Goal: Task Accomplishment & Management: Manage account settings

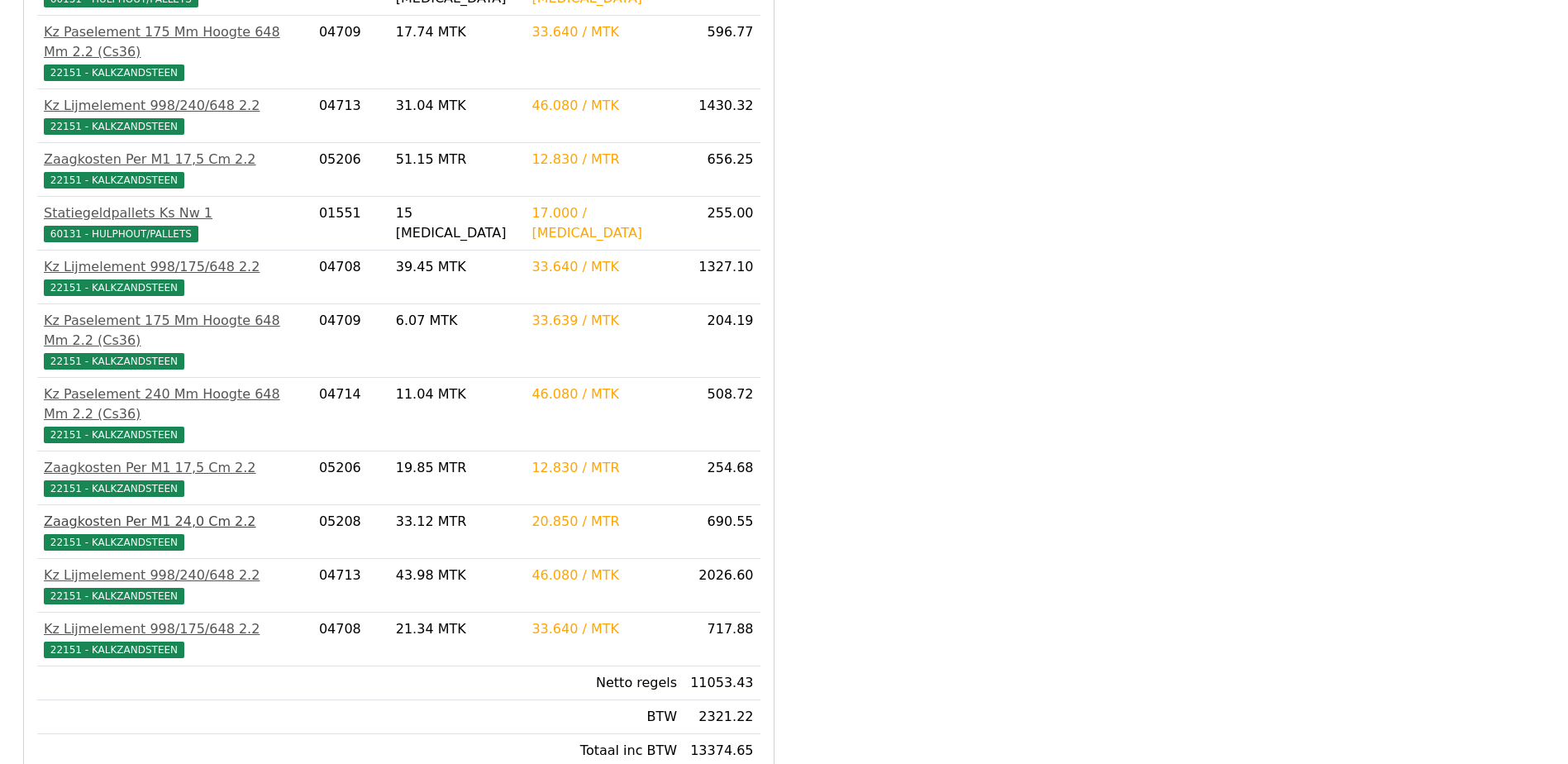
scroll to position [690, 0]
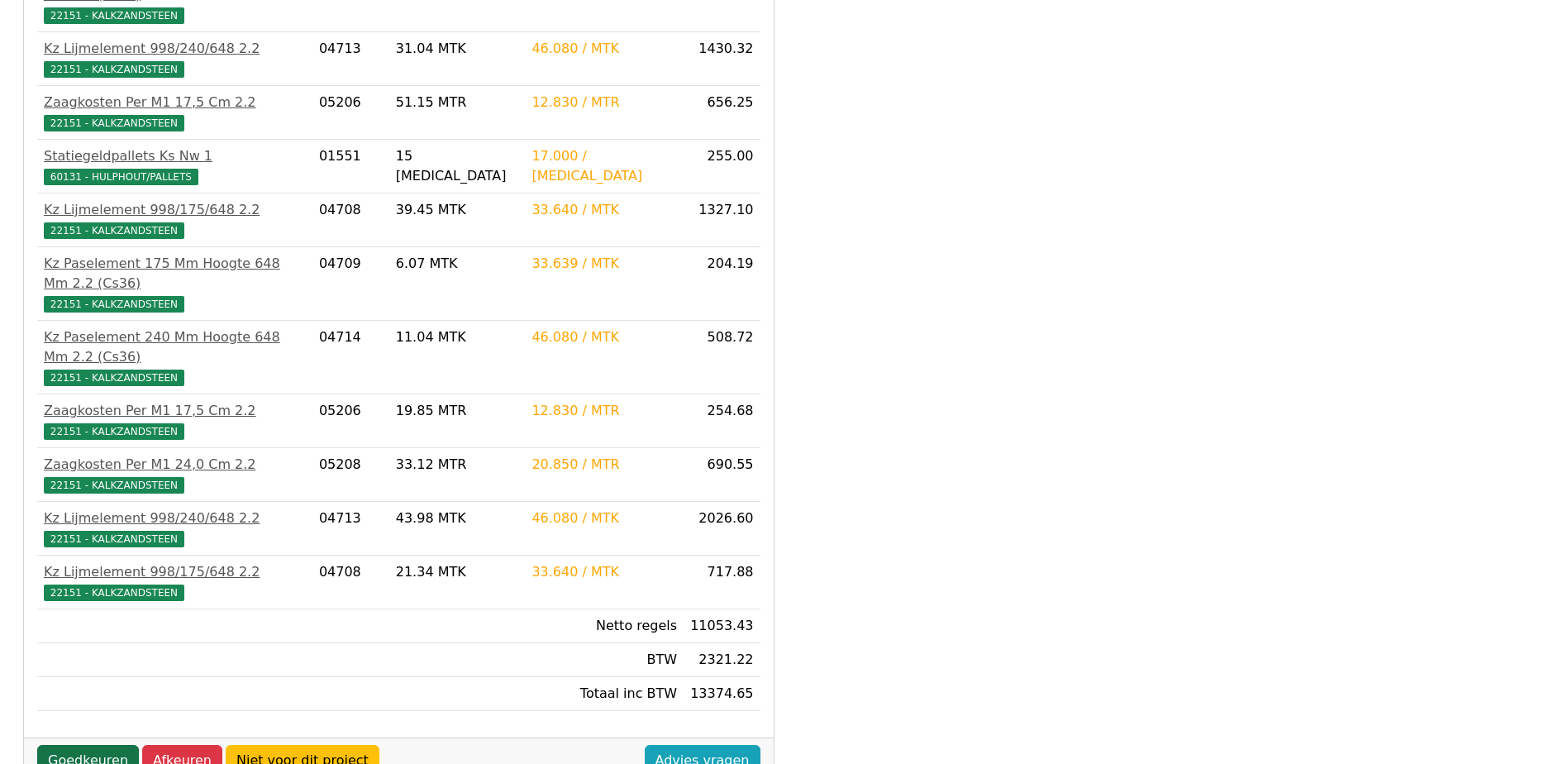
click at [59, 744] on link "Goedkeuren" at bounding box center [87, 760] width 101 height 32
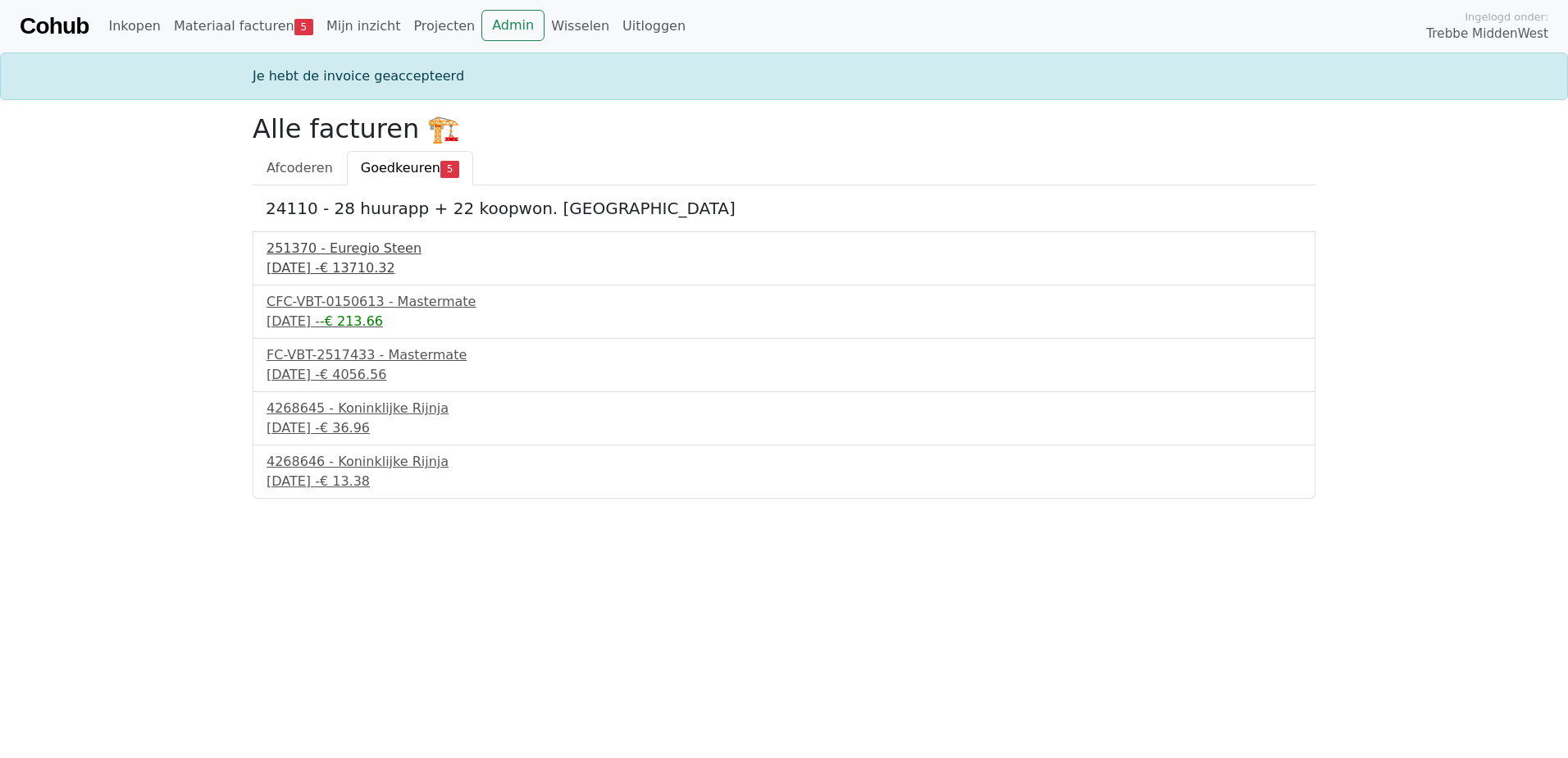
click at [384, 250] on div "251370 - Euregio Steen" at bounding box center [784, 248] width 1035 height 20
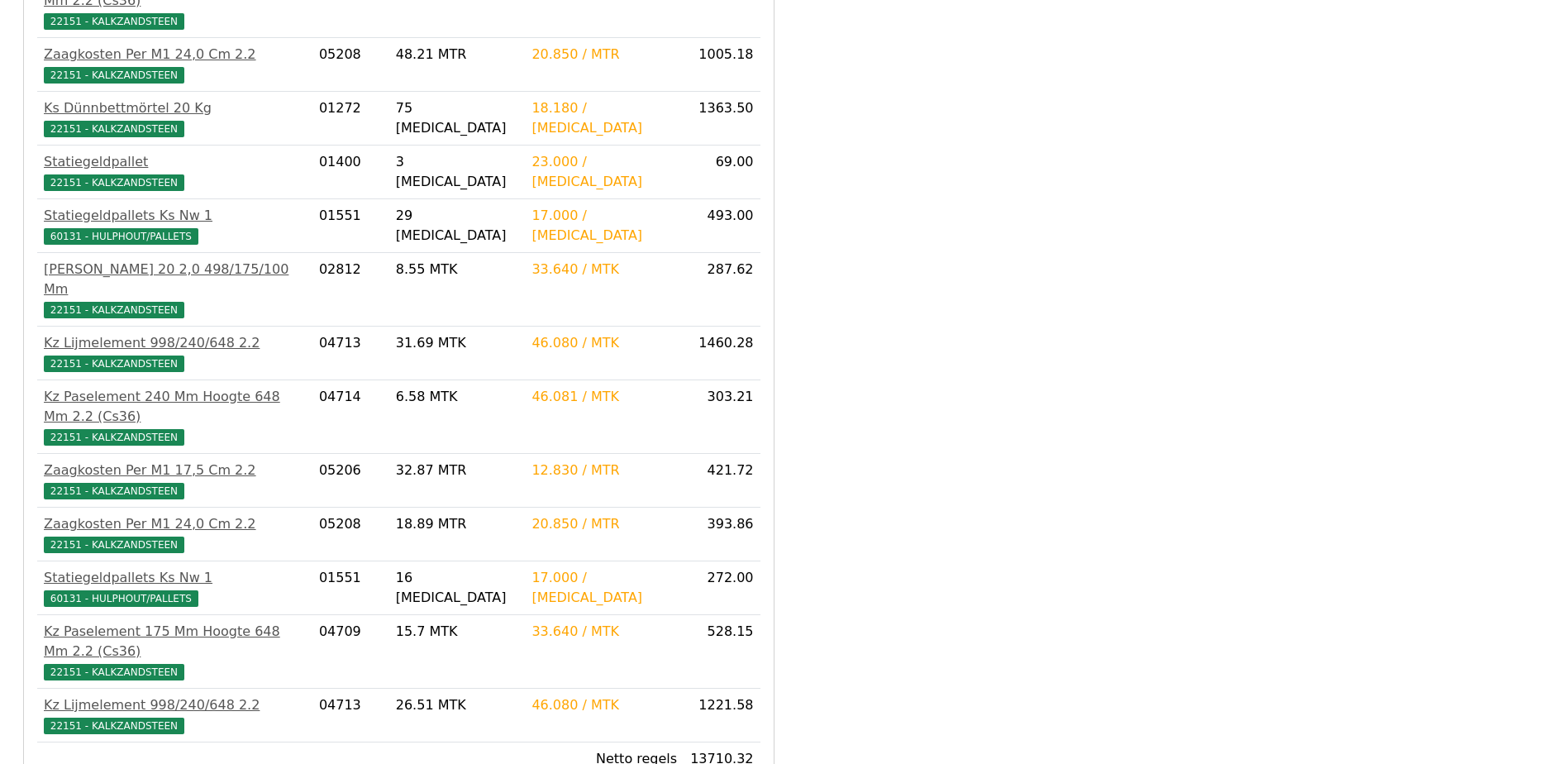
scroll to position [1226, 0]
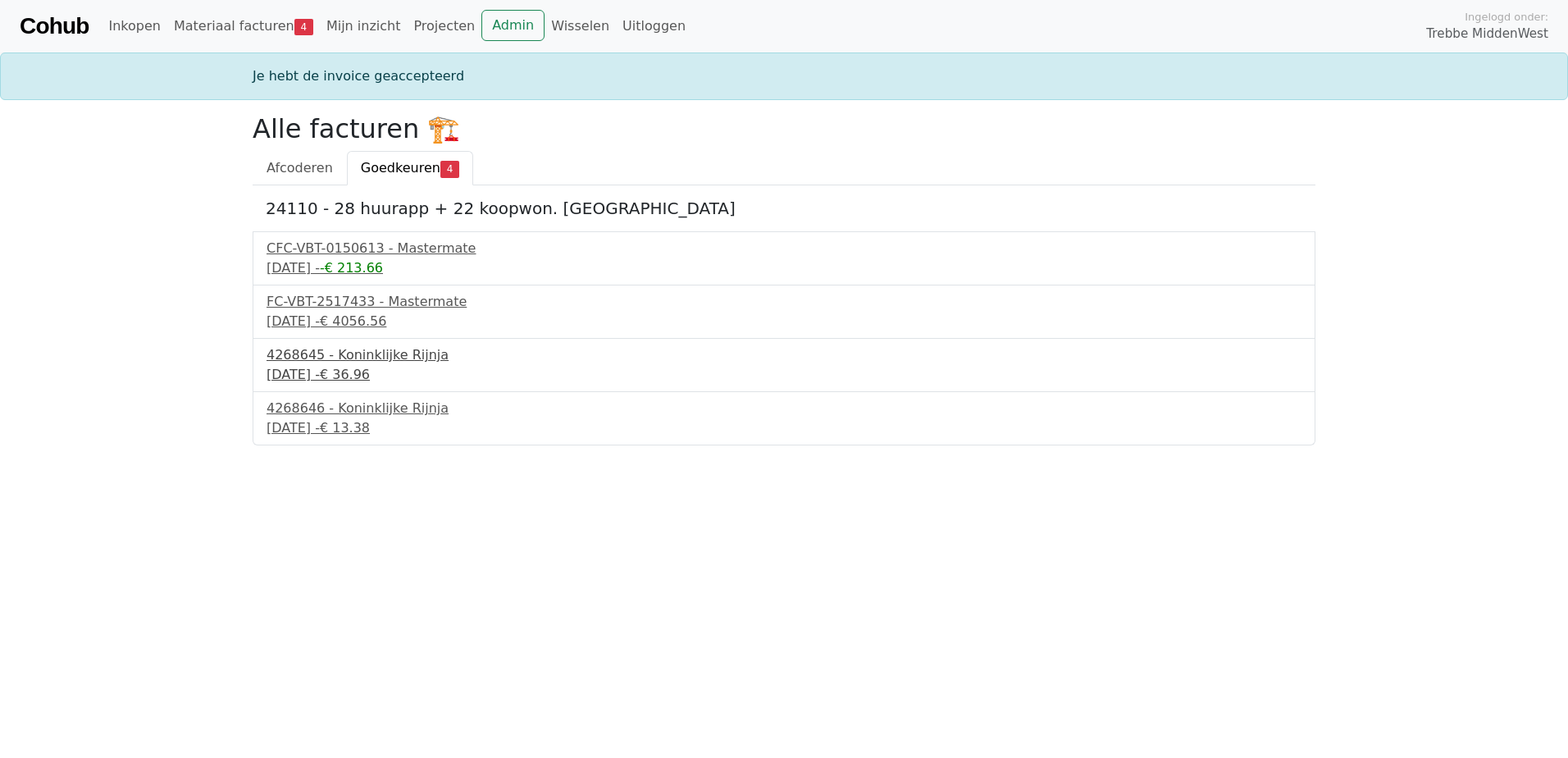
click at [377, 374] on div "26 september 2025 - € 36.96" at bounding box center [784, 375] width 1035 height 20
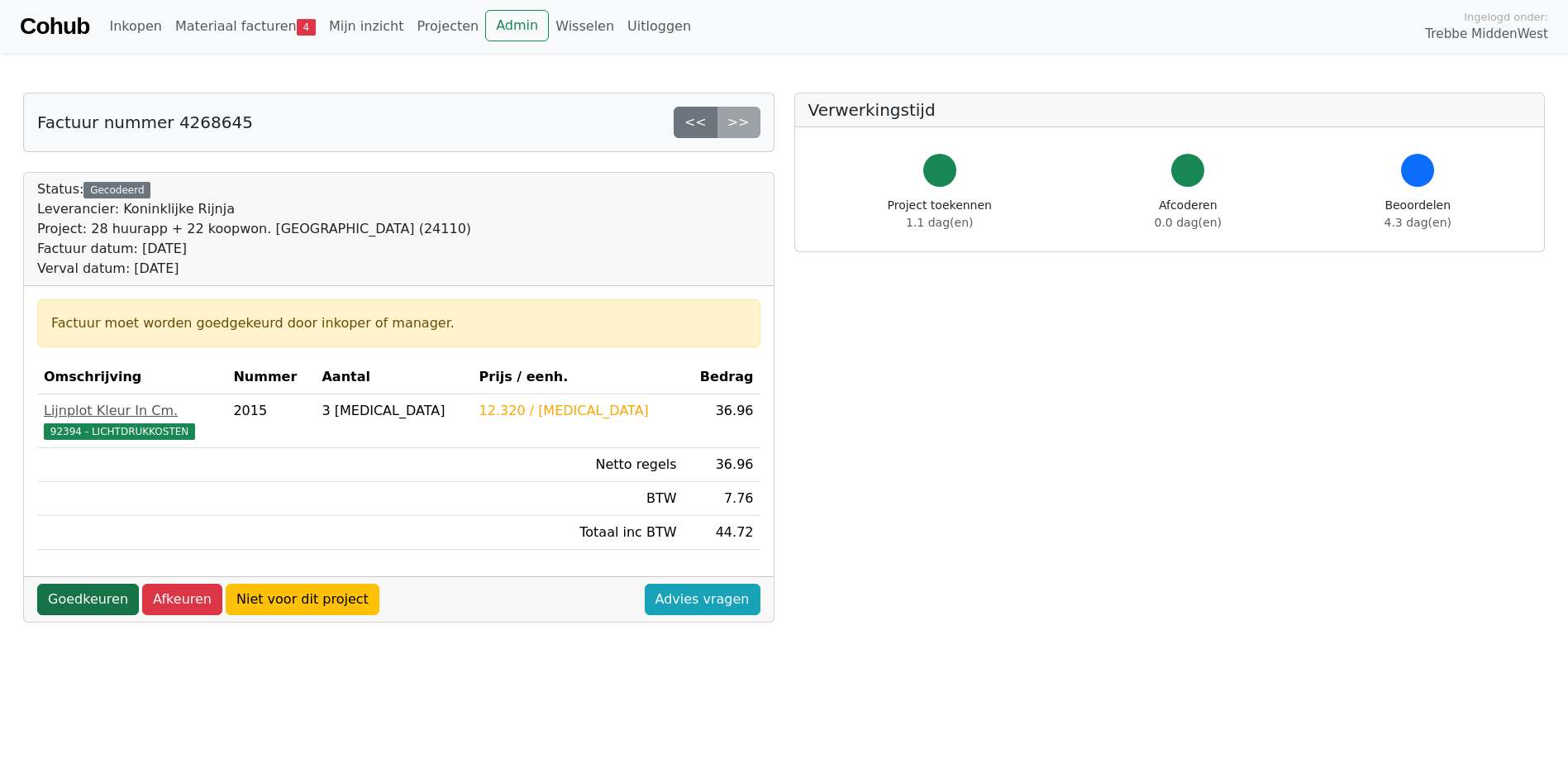
click at [113, 593] on link "Goedkeuren" at bounding box center [87, 599] width 101 height 32
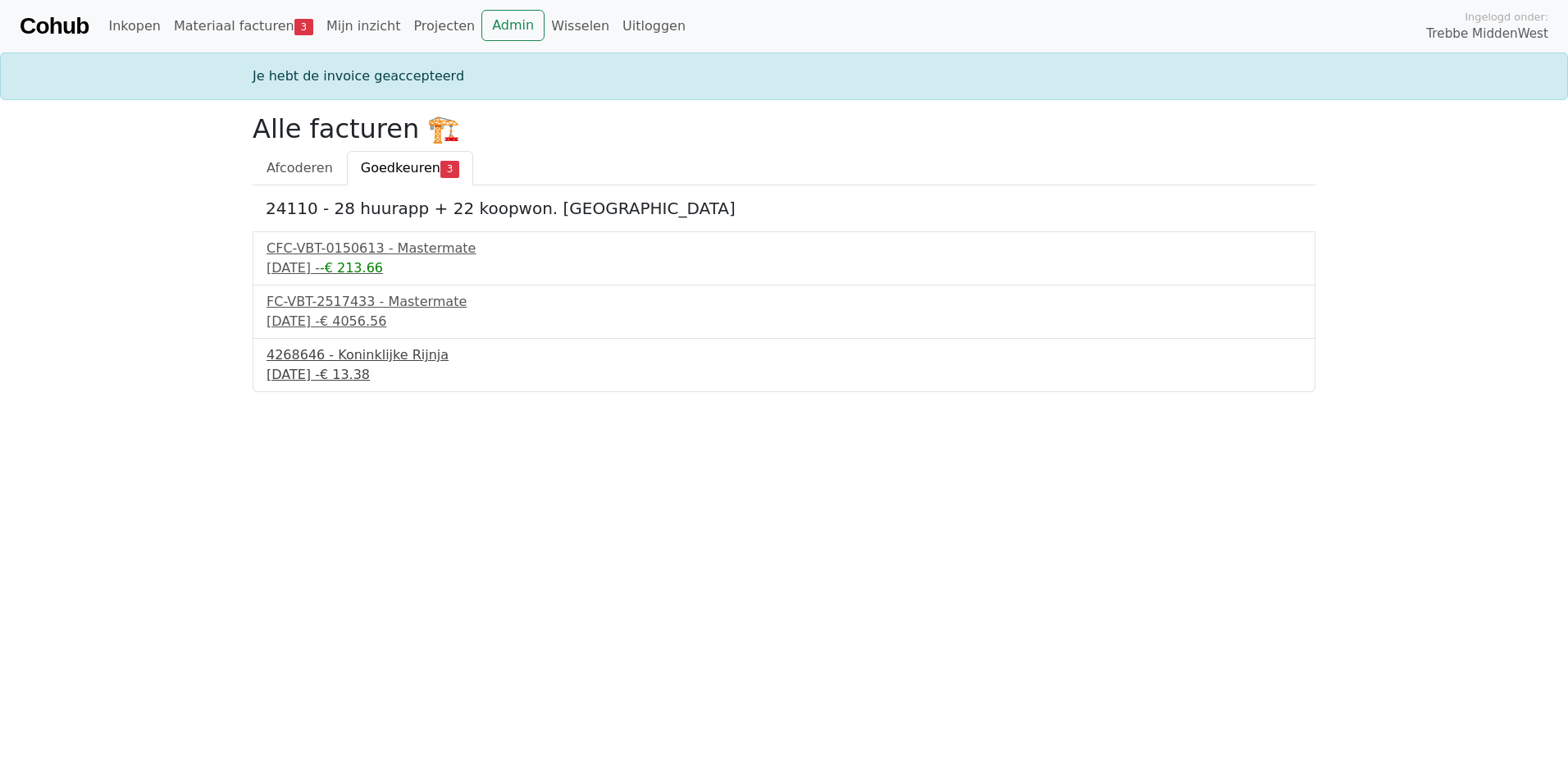
click at [350, 361] on div "4268646 - Koninklijke Rijnja" at bounding box center [784, 355] width 1035 height 20
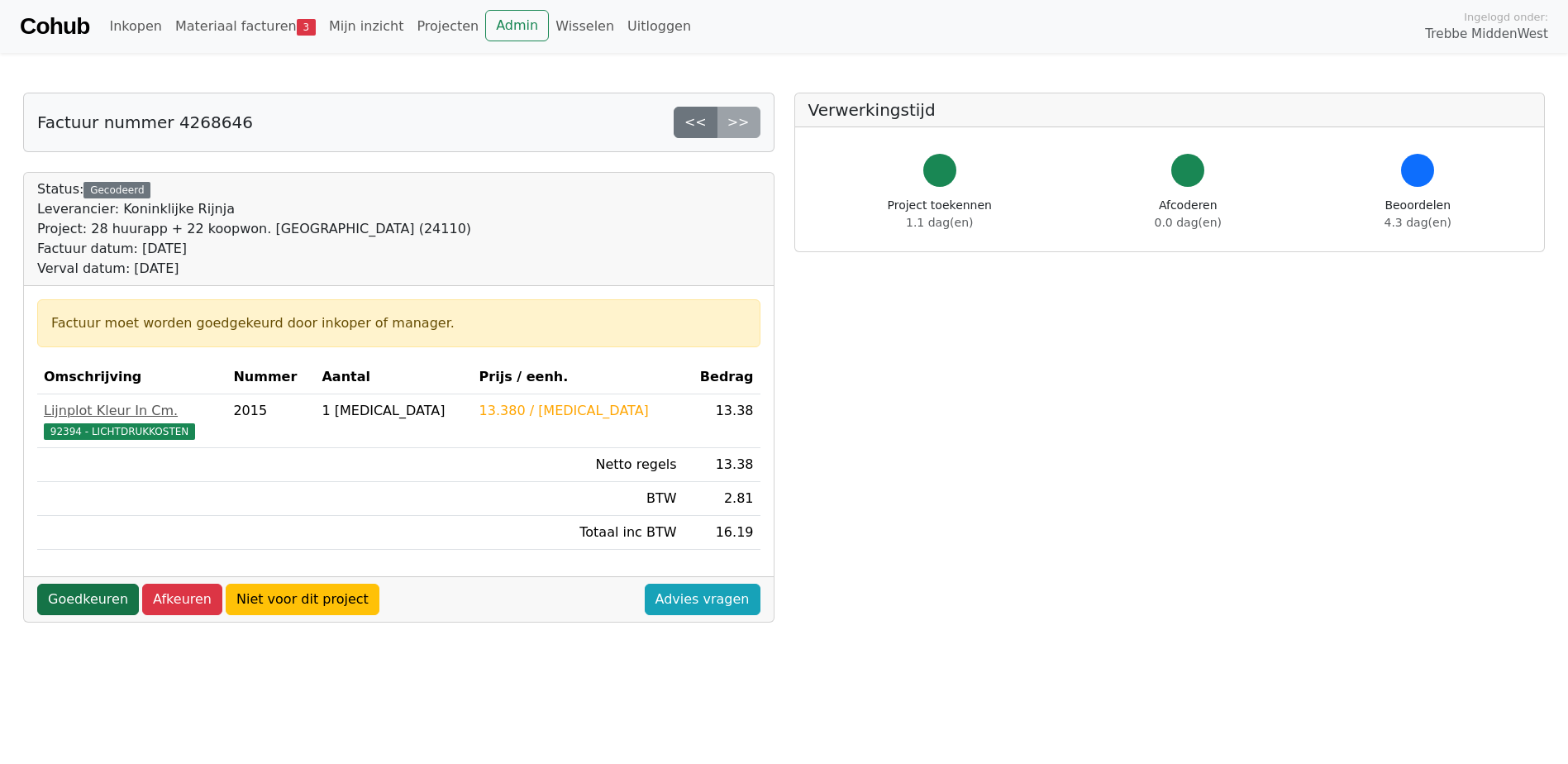
click at [76, 585] on link "Goedkeuren" at bounding box center [87, 599] width 101 height 32
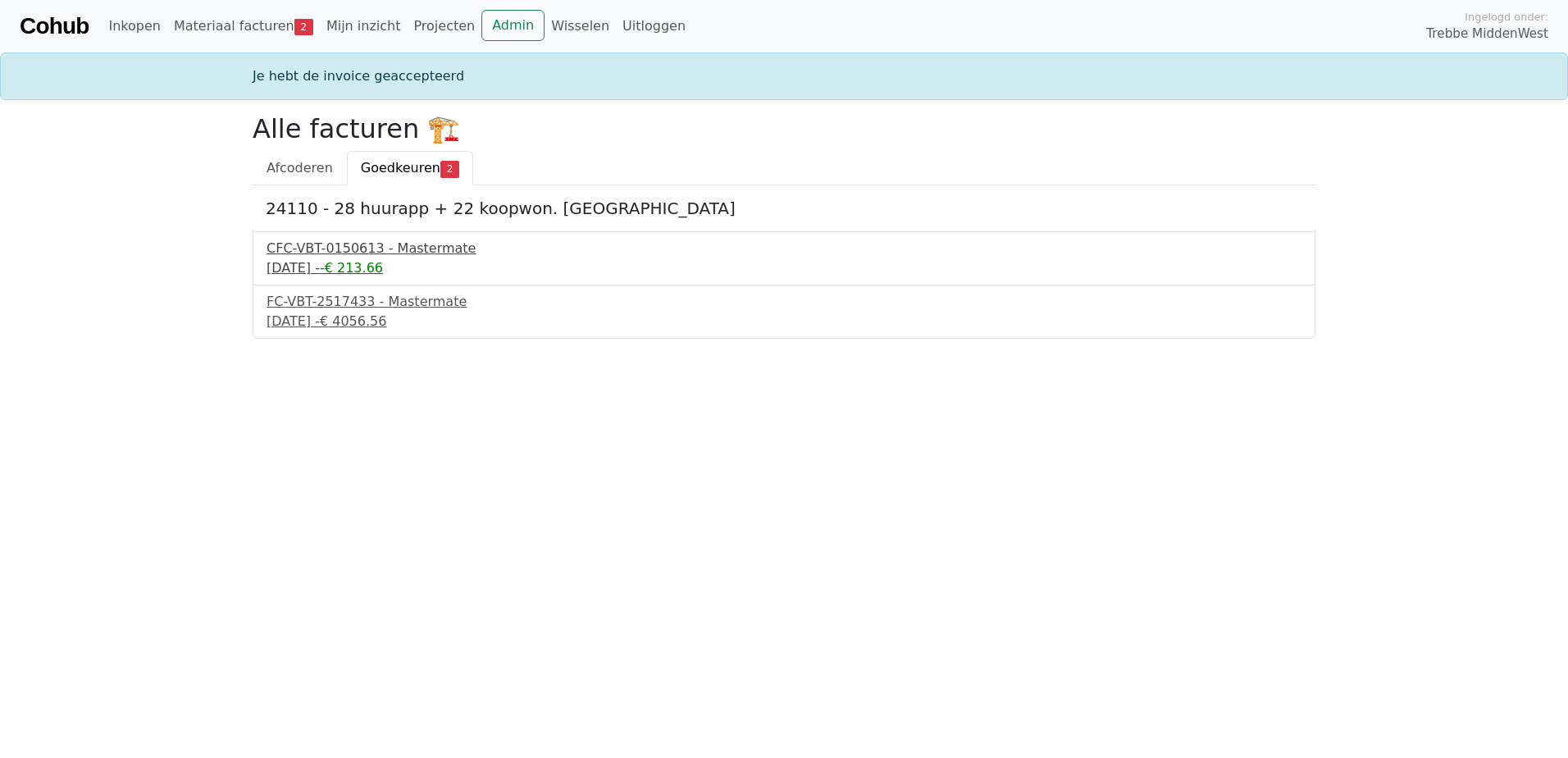
click at [381, 253] on div "CFC-VBT-0150613 - Mastermate" at bounding box center [784, 248] width 1035 height 20
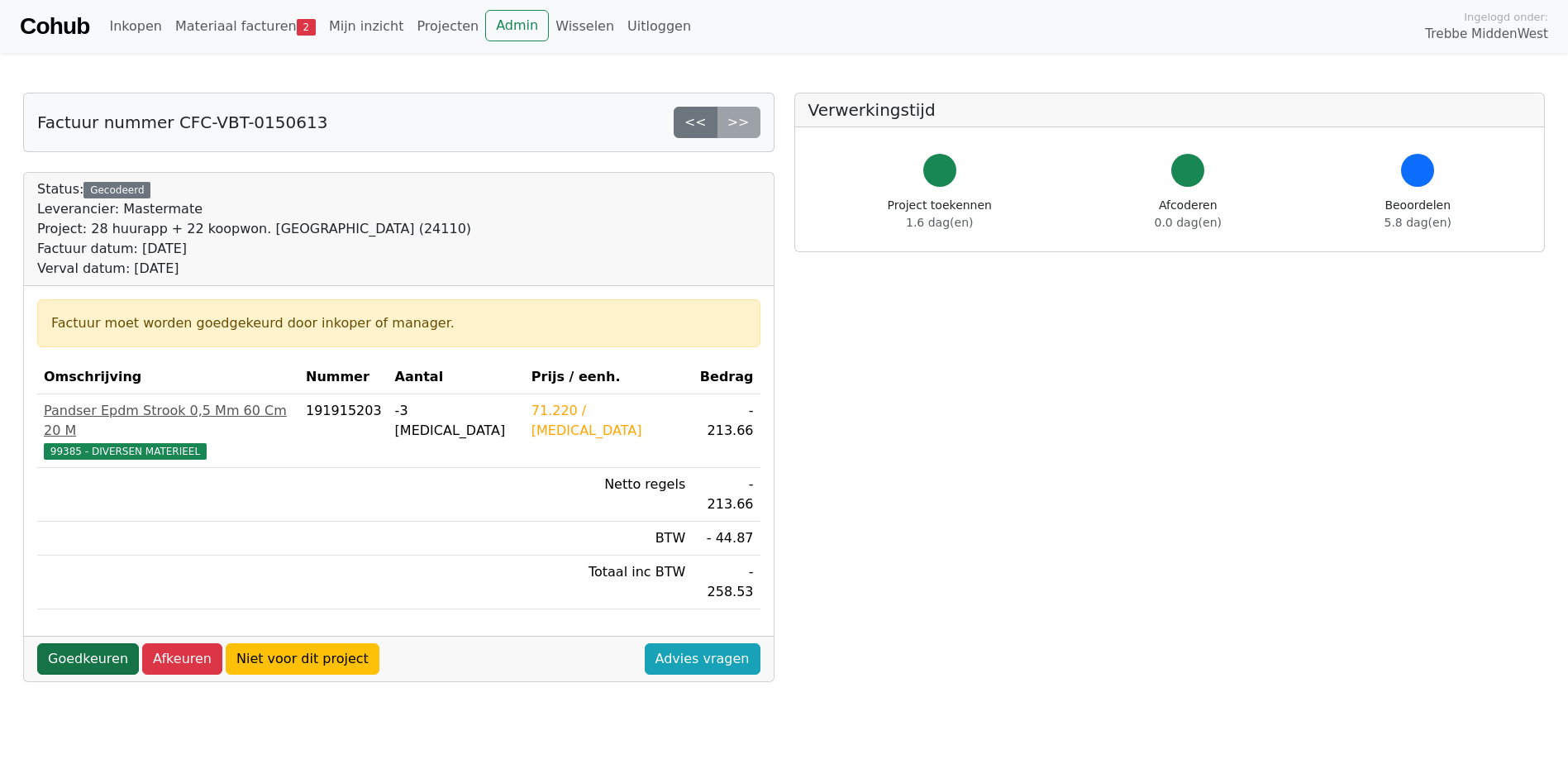
click at [70, 643] on link "Goedkeuren" at bounding box center [87, 659] width 101 height 32
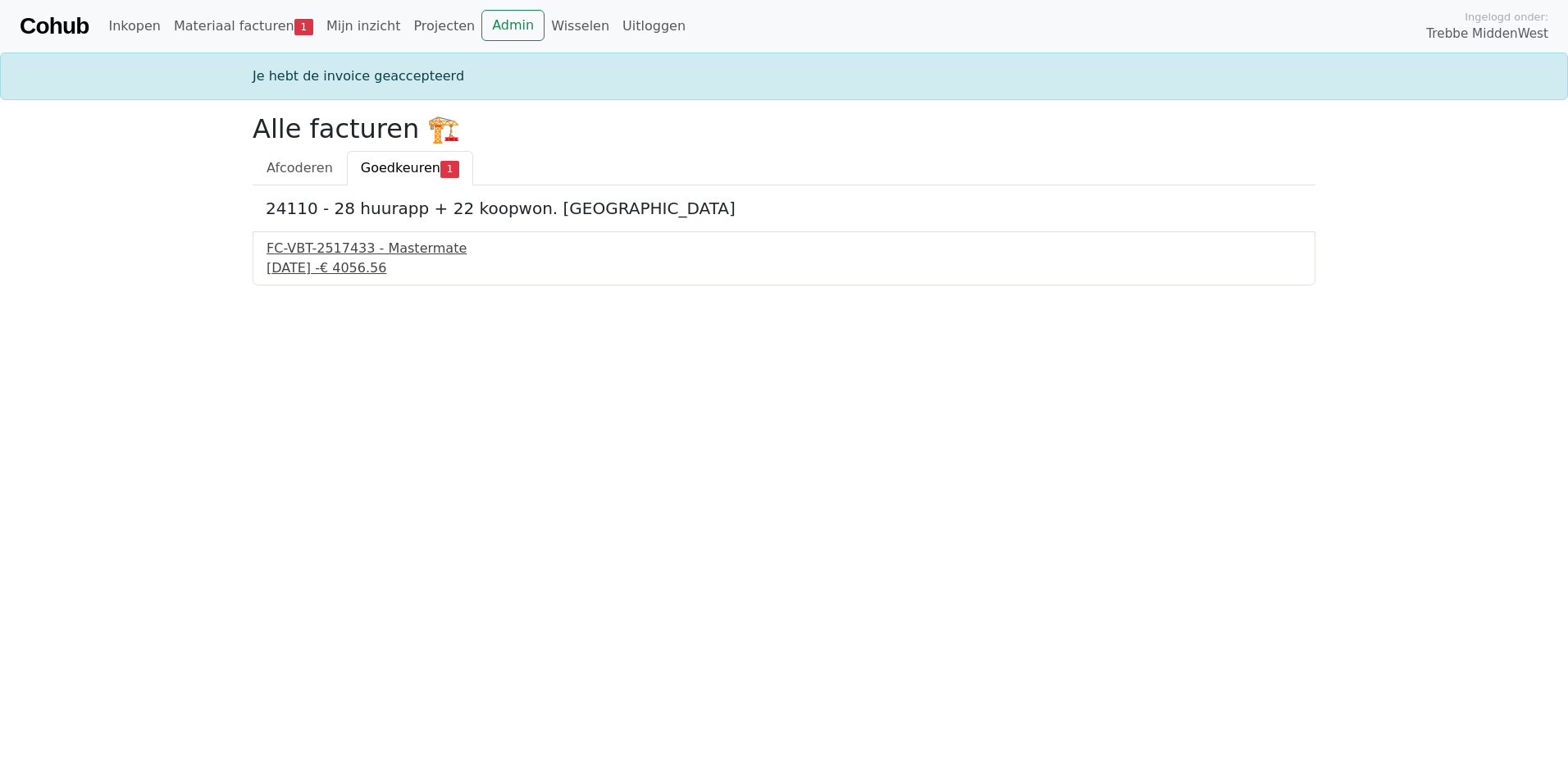
click at [381, 255] on div "FC-VBT-2517433 - Mastermate" at bounding box center [784, 248] width 1035 height 20
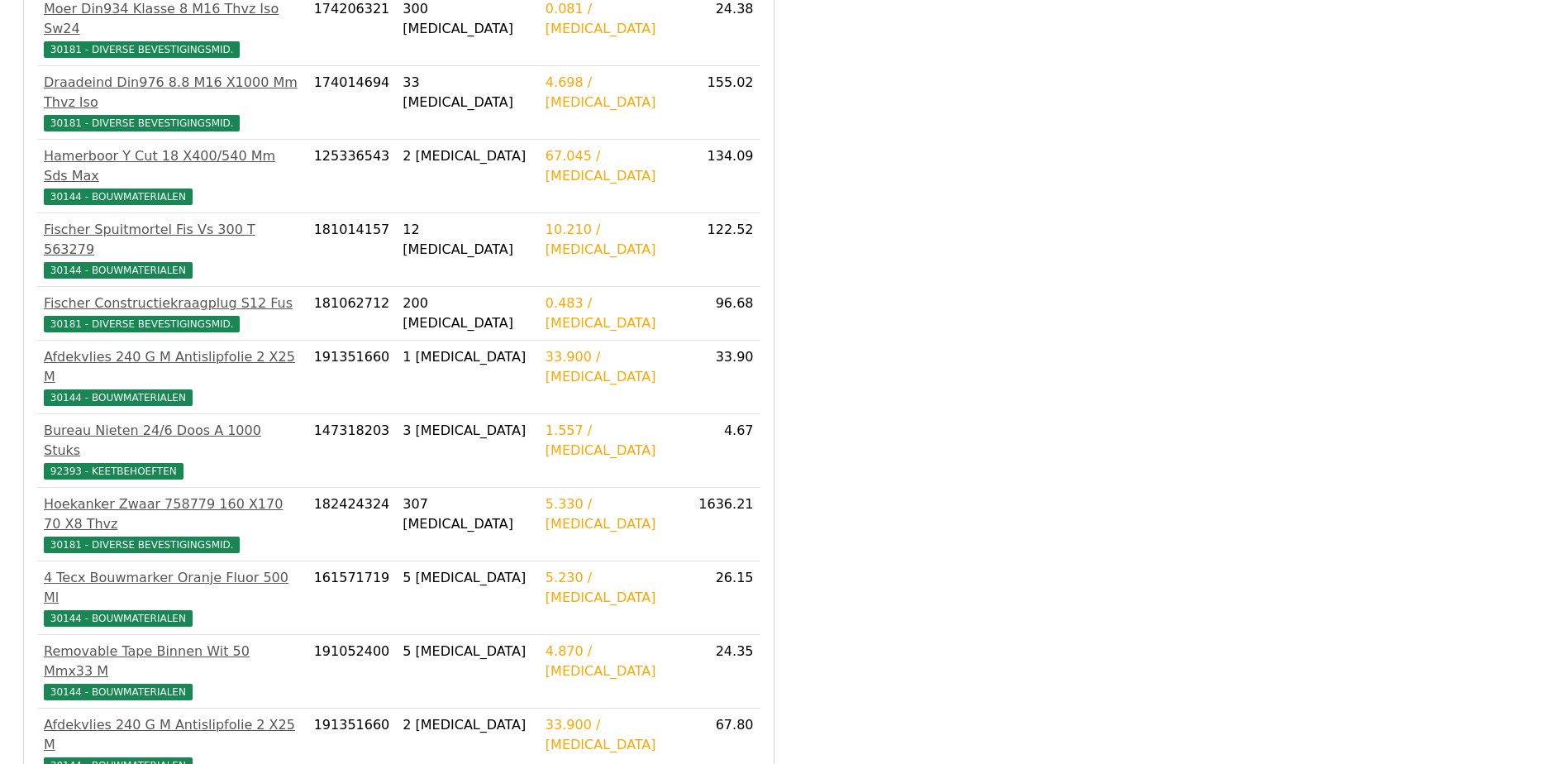
scroll to position [1026, 0]
